Goal: Use online tool/utility: Utilize a website feature to perform a specific function

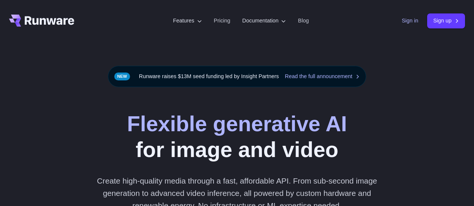
click at [412, 19] on link "Sign in" at bounding box center [409, 20] width 16 height 9
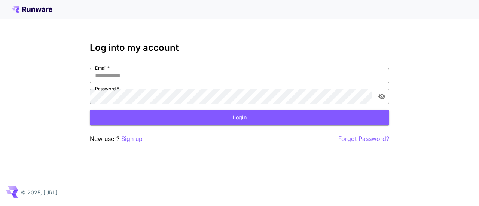
click at [244, 69] on input "Email   *" at bounding box center [240, 75] width 300 height 15
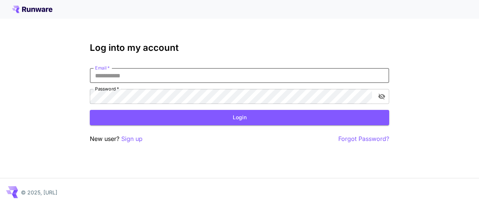
type input "**********"
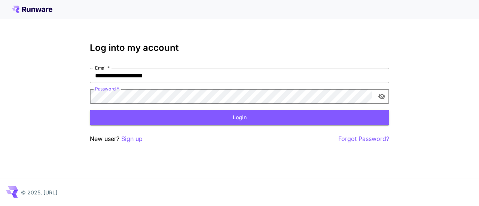
click at [383, 95] on icon "toggle password visibility" at bounding box center [382, 97] width 7 height 6
click button "Login" at bounding box center [240, 117] width 300 height 15
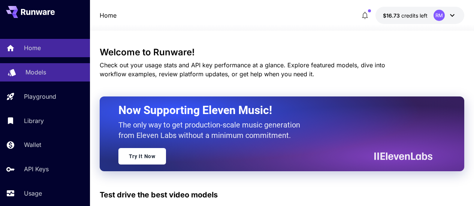
click at [45, 76] on p "Models" at bounding box center [35, 72] width 21 height 9
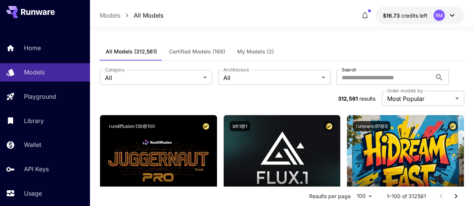
click at [254, 51] on span "My Models (2)" at bounding box center [255, 51] width 37 height 7
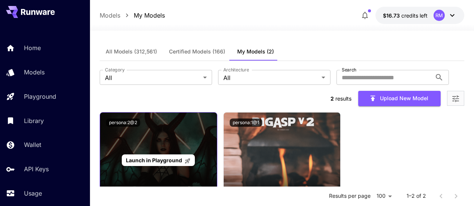
scroll to position [37, 0]
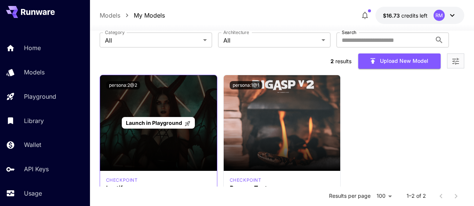
click at [161, 120] on span "Launch in Playground" at bounding box center [154, 123] width 56 height 6
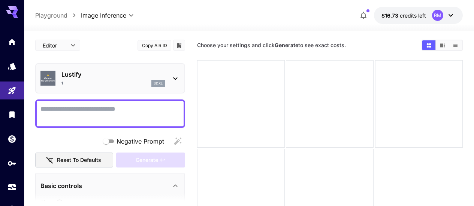
click at [159, 103] on div at bounding box center [110, 114] width 150 height 28
drag, startPoint x: 110, startPoint y: 110, endPoint x: 97, endPoint y: 139, distance: 31.5
click at [83, 138] on div "Negative Prompt" at bounding box center [110, 141] width 150 height 15
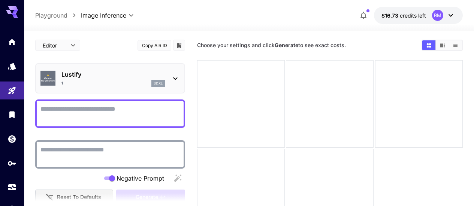
click at [92, 151] on textarea "Negative Prompt" at bounding box center [109, 155] width 139 height 18
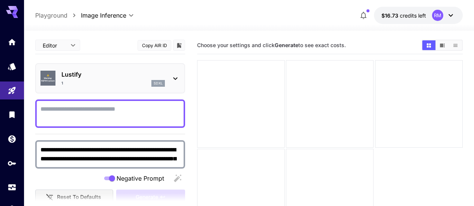
scroll to position [6, 0]
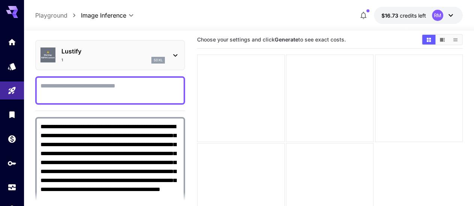
type textarea "**********"
paste textarea "**********"
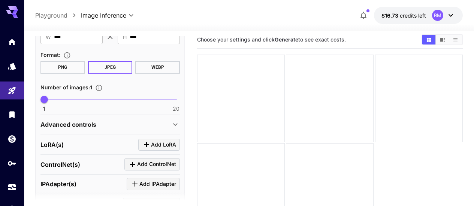
scroll to position [434, 0]
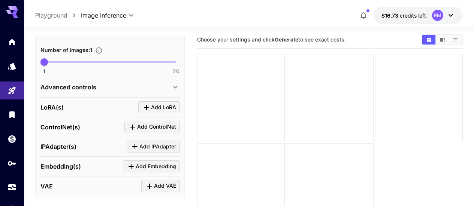
type textarea "**********"
click at [154, 93] on div "Advanced controls" at bounding box center [109, 87] width 139 height 18
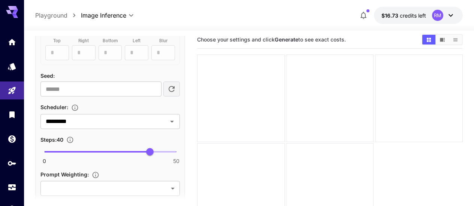
scroll to position [659, 0]
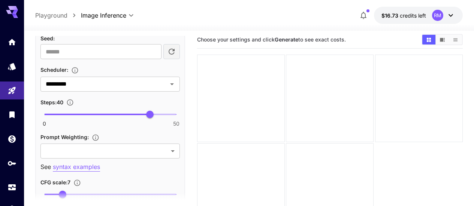
click at [129, 114] on span at bounding box center [97, 114] width 106 height 1
type input "**"
drag, startPoint x: 131, startPoint y: 113, endPoint x: 136, endPoint y: 113, distance: 4.5
click at [136, 113] on span "35" at bounding box center [136, 114] width 7 height 7
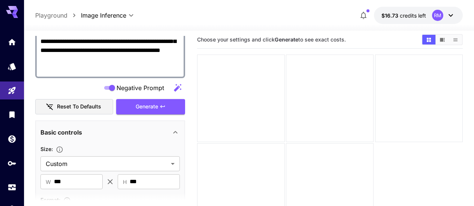
scroll to position [289, 0]
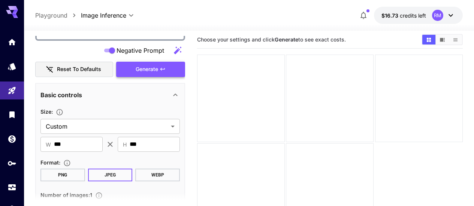
click at [164, 70] on icon "button" at bounding box center [162, 69] width 6 height 6
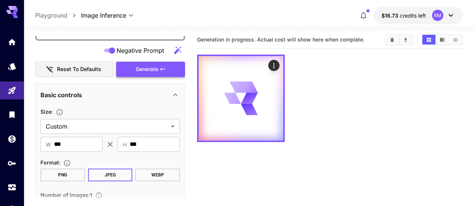
scroll to position [139, 0]
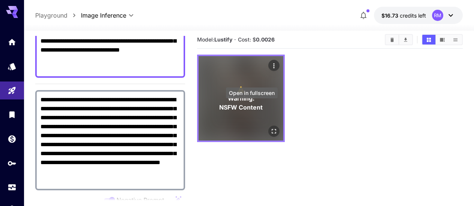
click at [271, 129] on icon "Open in fullscreen" at bounding box center [273, 131] width 4 height 4
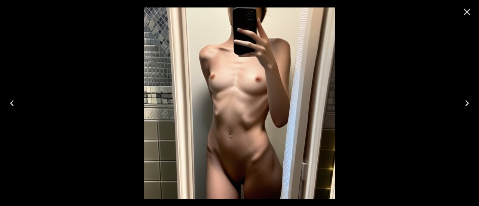
click at [469, 12] on icon "Close" at bounding box center [467, 12] width 12 height 12
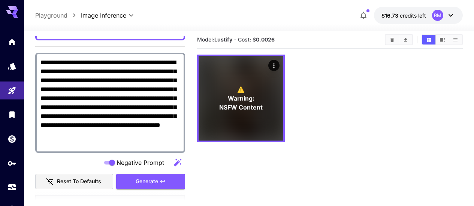
scroll to position [252, 0]
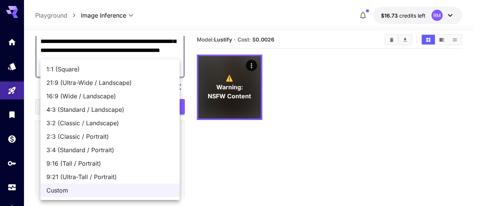
click at [98, 166] on body "**********" at bounding box center [239, 126] width 479 height 265
click at [92, 67] on span "1:1 (Square)" at bounding box center [109, 69] width 127 height 9
type input "**********"
type input "****"
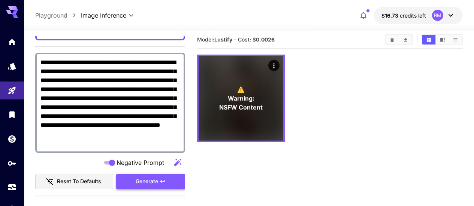
scroll to position [214, 0]
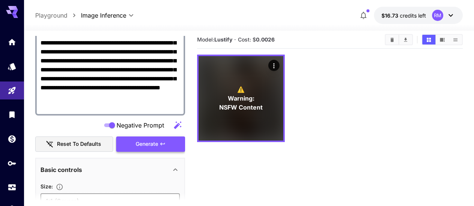
click at [156, 142] on span "Generate" at bounding box center [147, 144] width 22 height 9
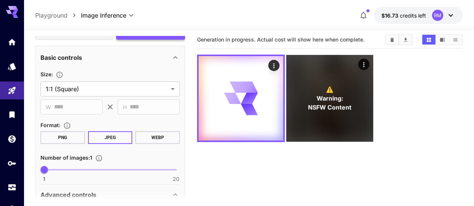
scroll to position [364, 0]
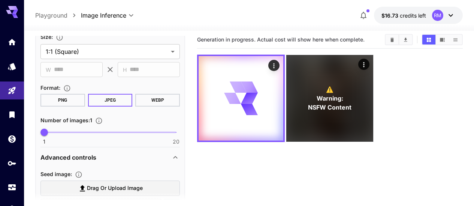
click at [79, 129] on span "1 20 1" at bounding box center [110, 132] width 132 height 11
type input "*"
click at [75, 131] on span "6" at bounding box center [78, 132] width 7 height 7
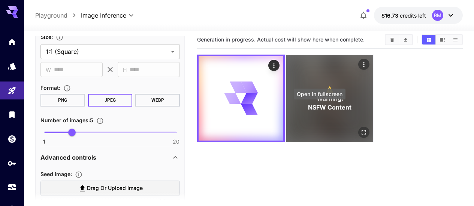
click at [360, 129] on icon "Open in fullscreen" at bounding box center [363, 132] width 7 height 7
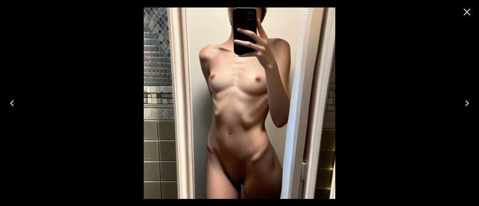
click at [466, 16] on icon "Close" at bounding box center [467, 12] width 12 height 12
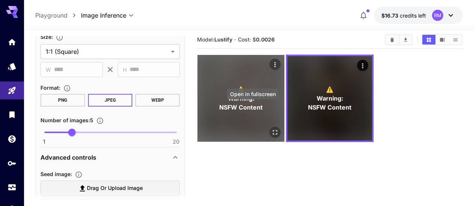
click at [269, 127] on button "Open in fullscreen" at bounding box center [274, 132] width 11 height 11
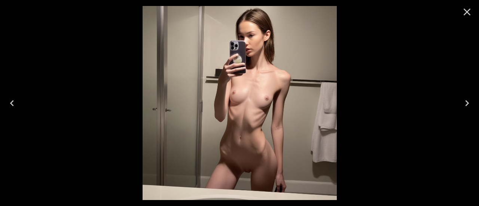
click at [469, 12] on icon "Close" at bounding box center [467, 12] width 12 height 12
